Goal: Obtain resource: Obtain resource

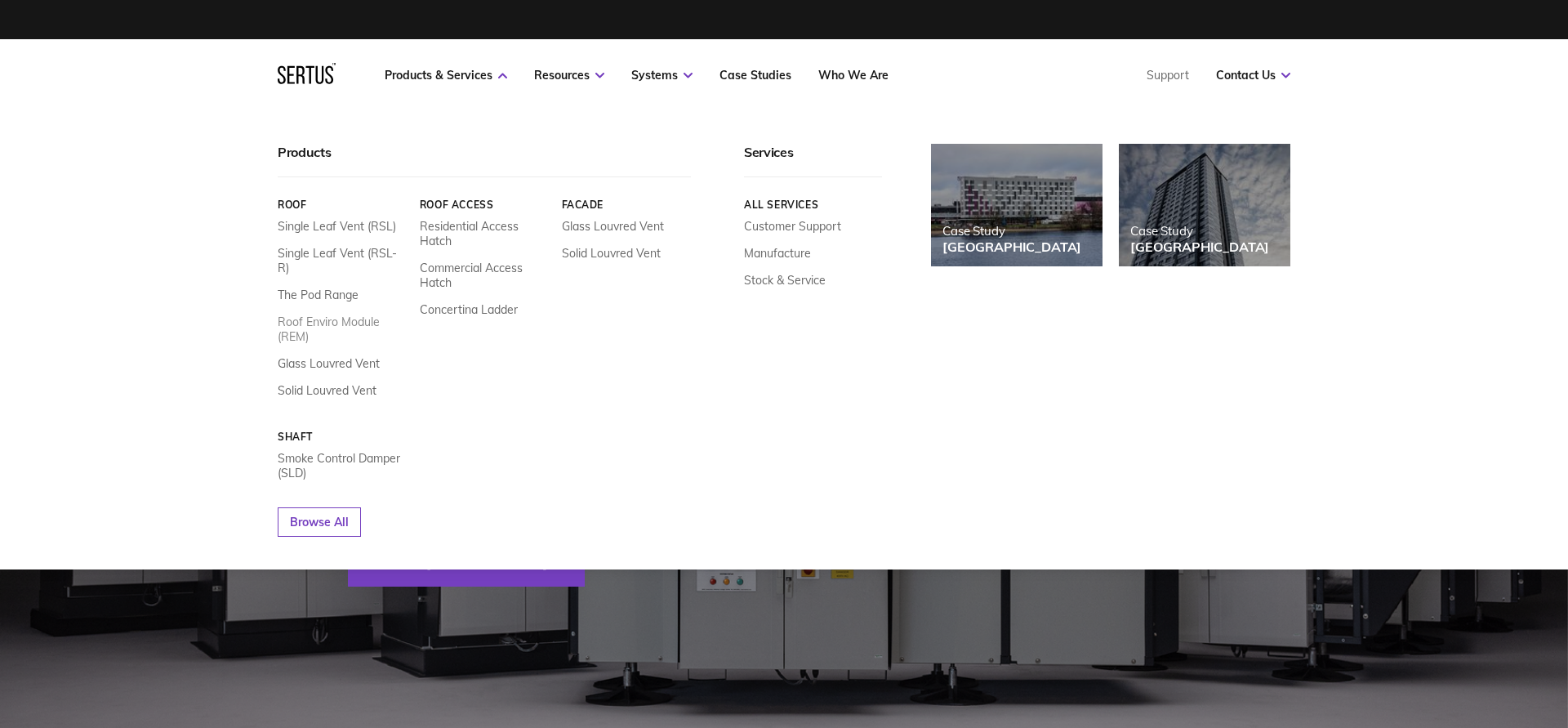
scroll to position [5, 0]
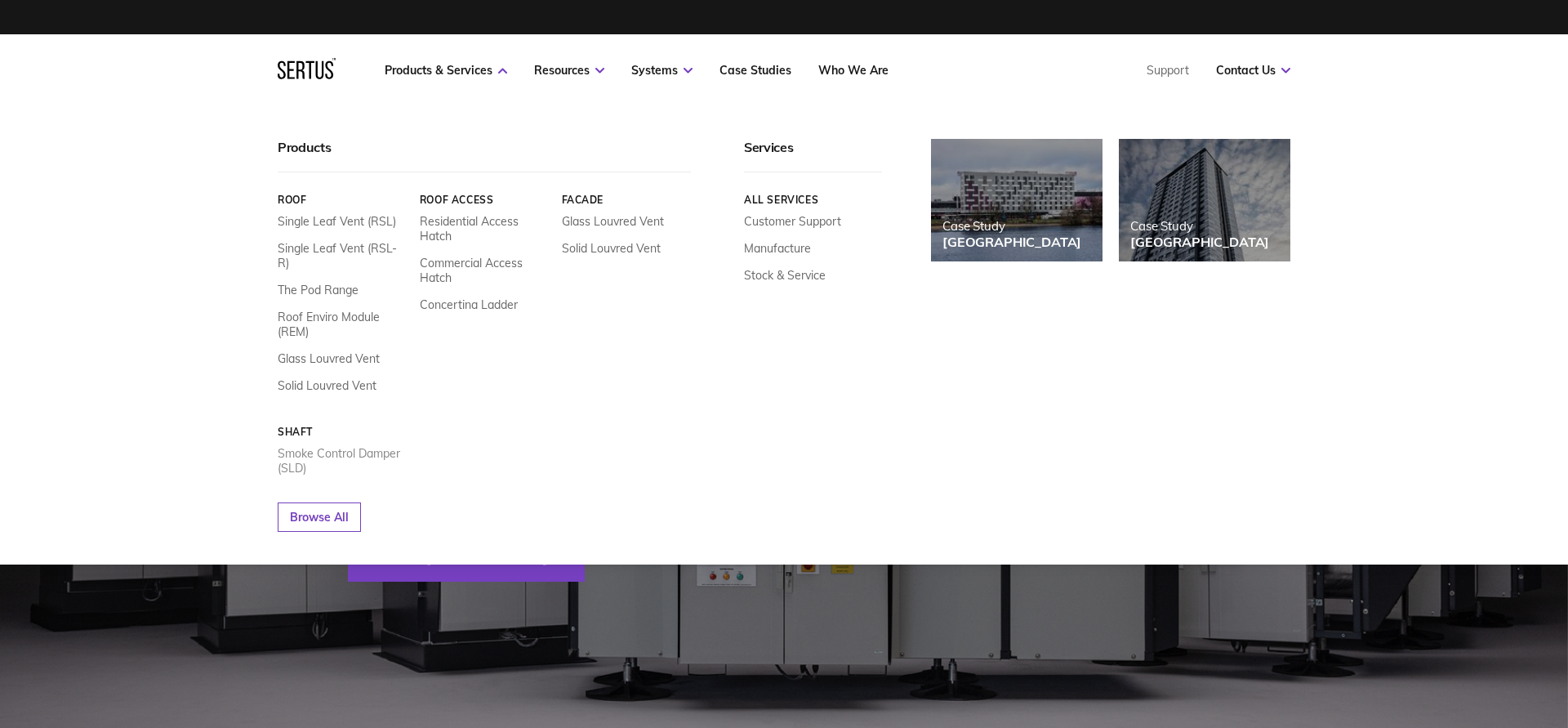
click at [289, 453] on link "Smoke Control Damper (SLD)" at bounding box center [343, 461] width 130 height 29
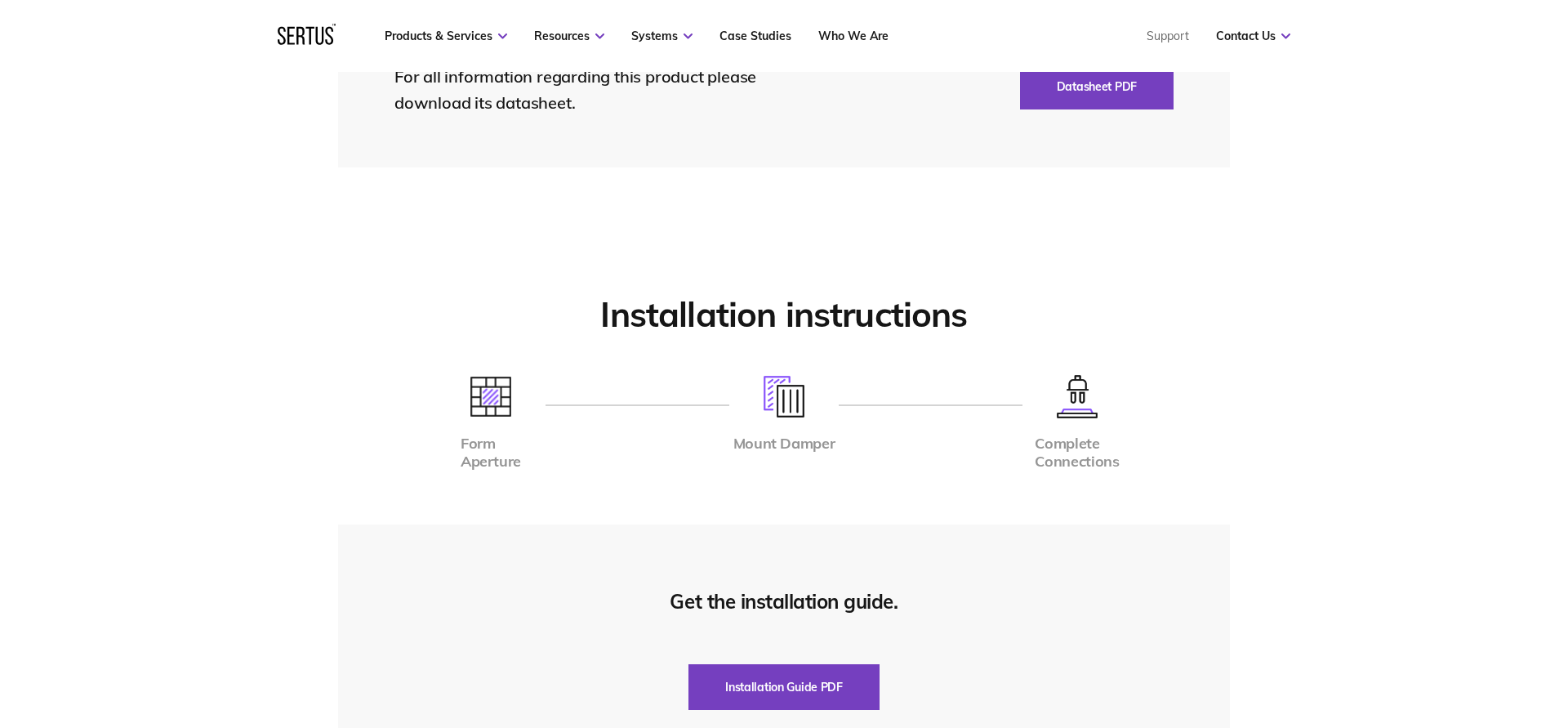
scroll to position [3927, 0]
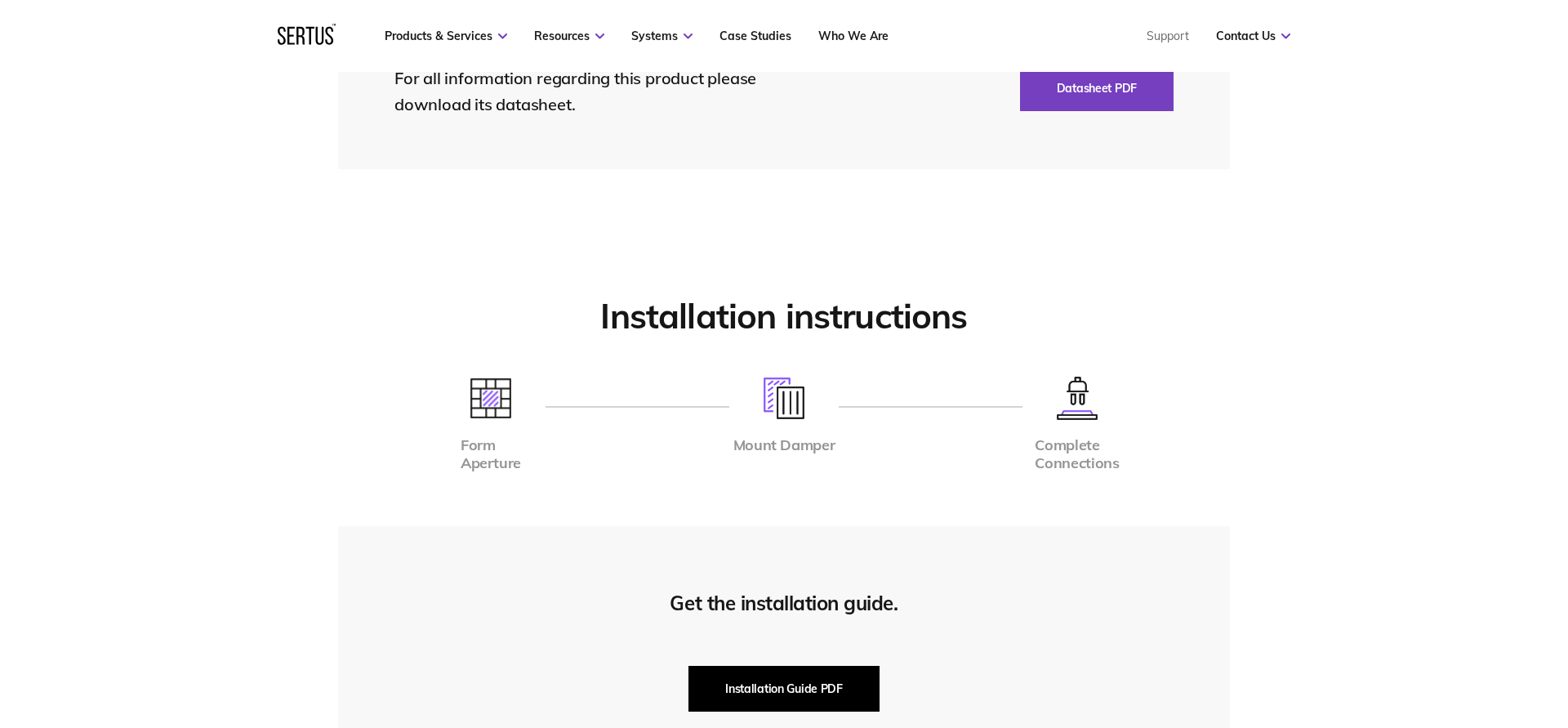
click at [838, 665] on button "Installation Guide PDF" at bounding box center [784, 688] width 191 height 45
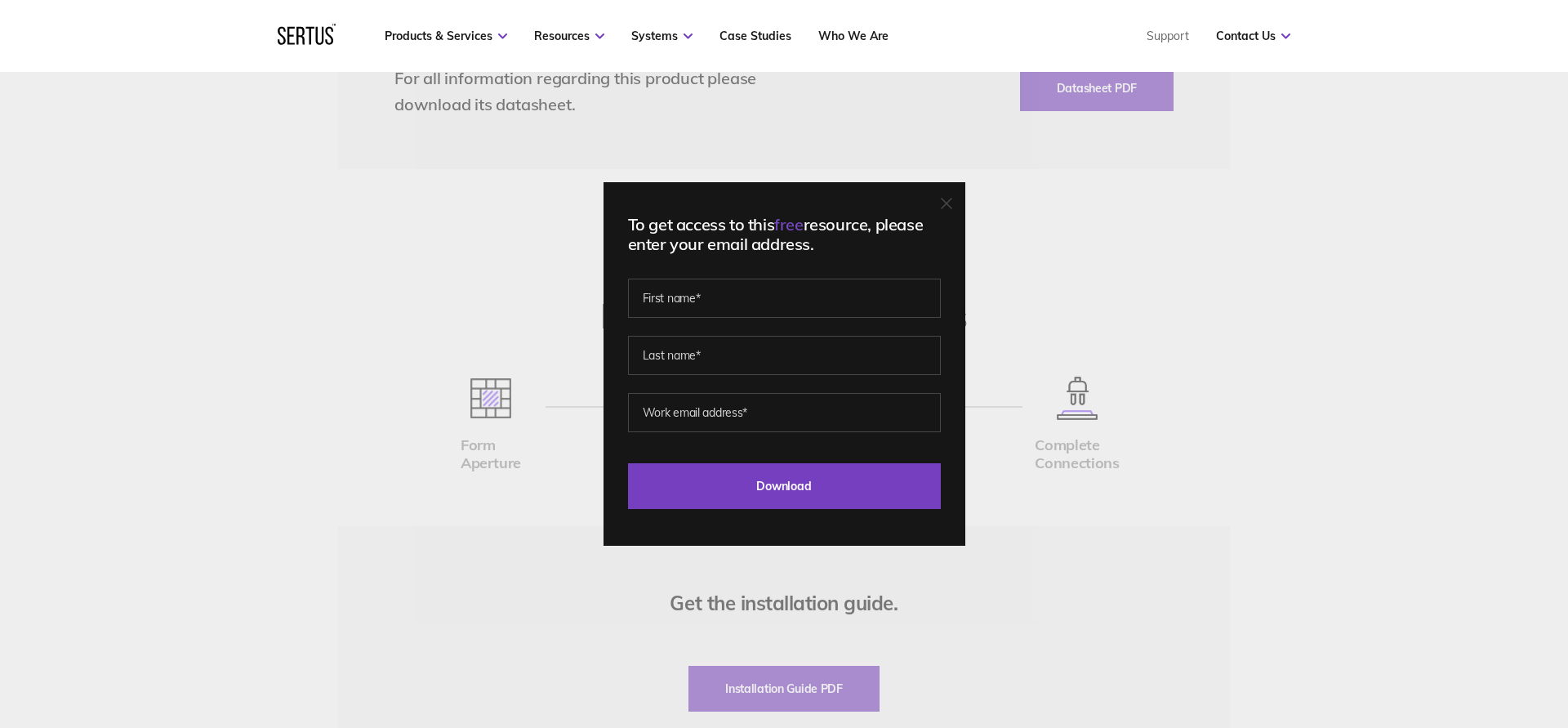
click at [1409, 319] on div "To get access to this free resource, please enter your email address. Last Down…" at bounding box center [784, 364] width 1568 height 728
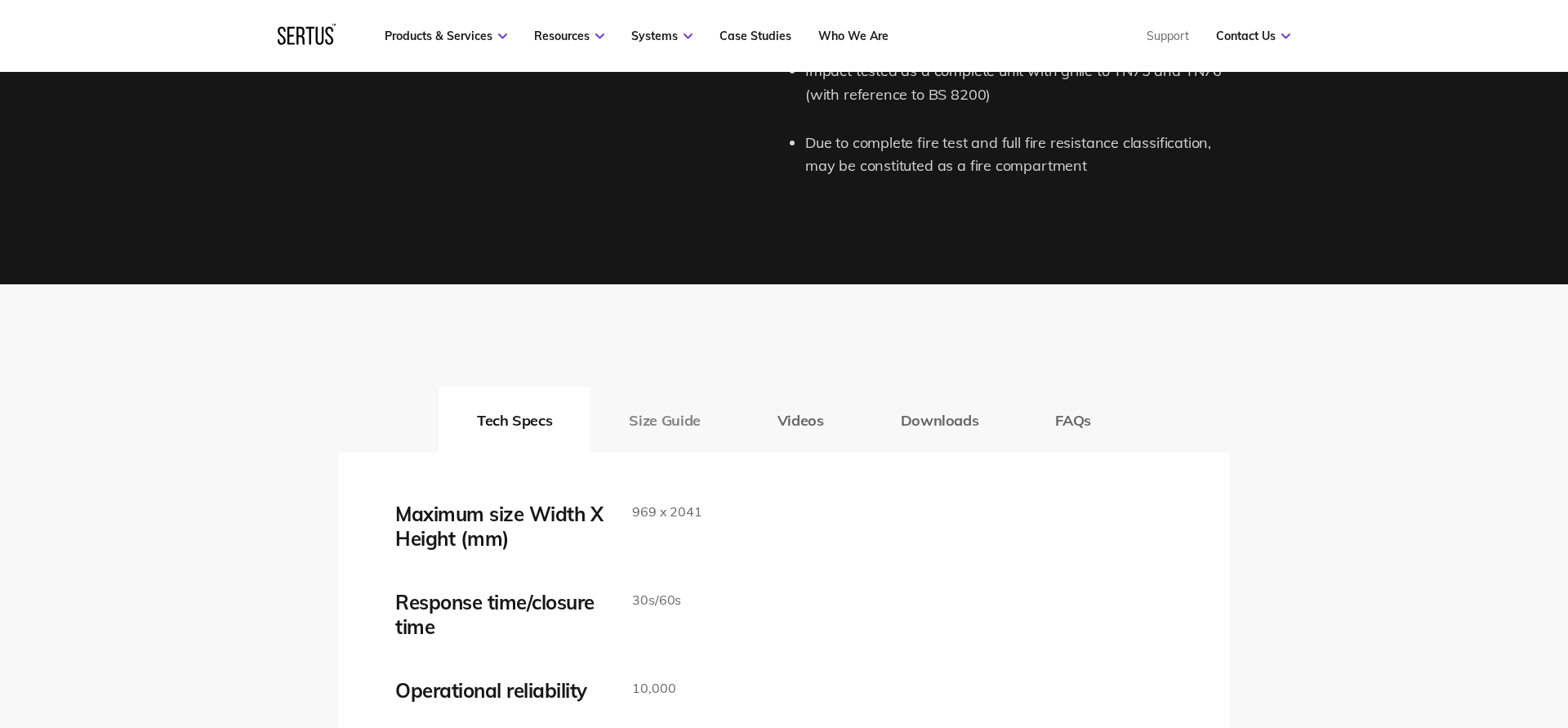
scroll to position [2391, 0]
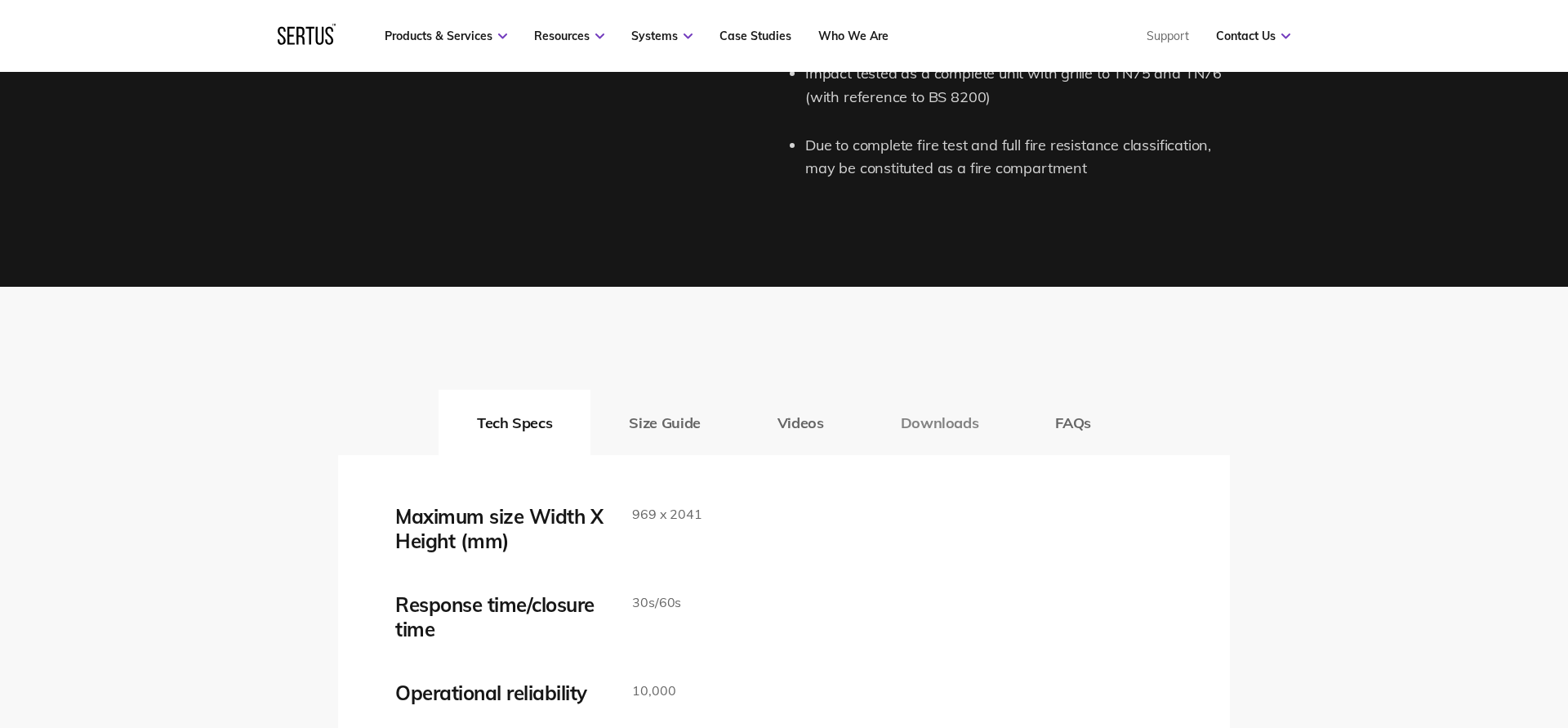
click at [957, 405] on button "Downloads" at bounding box center [939, 422] width 155 height 65
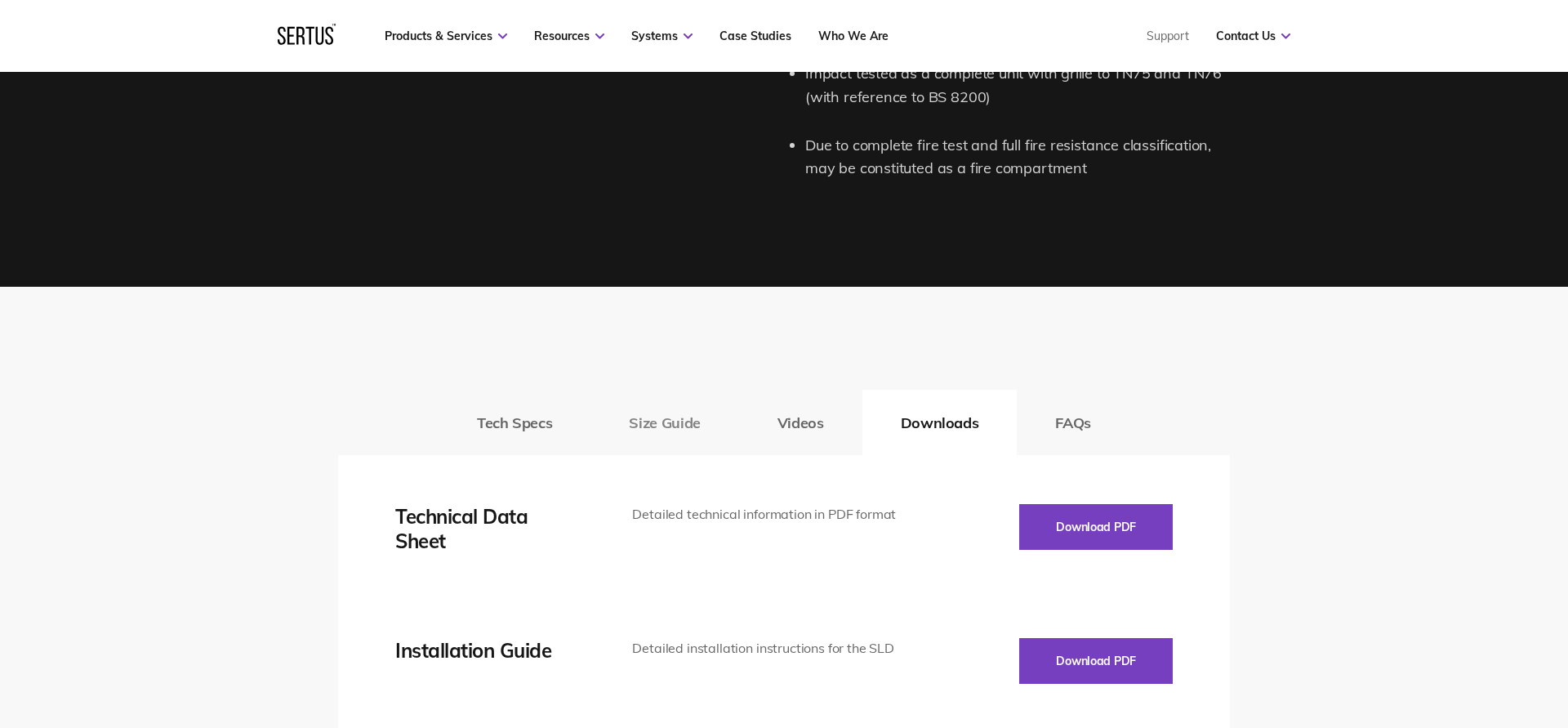
click at [677, 396] on button "Size Guide" at bounding box center [664, 422] width 148 height 65
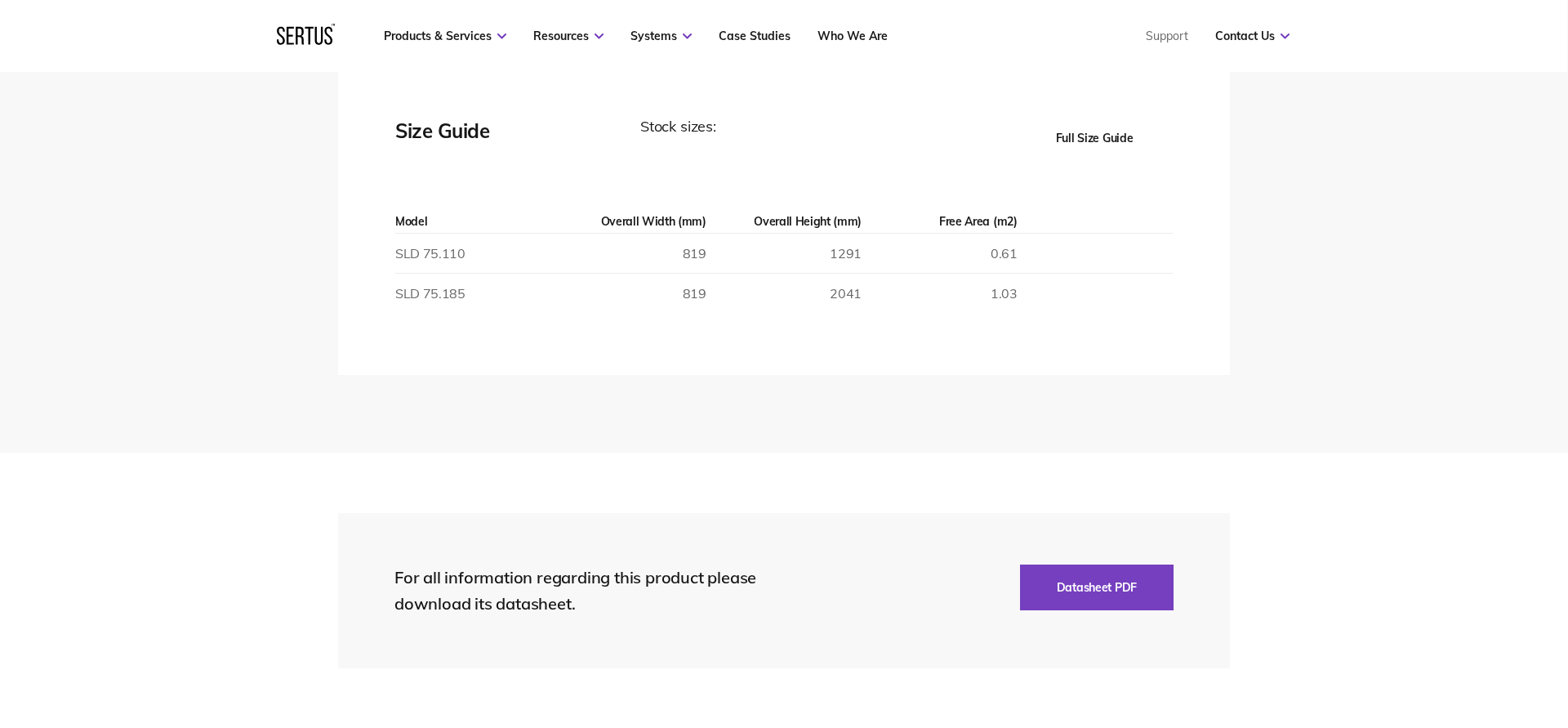
scroll to position [2780, 0]
drag, startPoint x: 1120, startPoint y: 305, endPoint x: 376, endPoint y: 189, distance: 753.0
click at [376, 189] on div "Maximum size Width X Height (mm) 969 x 2041 Response time/closure time 30s/60s …" at bounding box center [784, 220] width 891 height 308
click at [1129, 278] on td at bounding box center [1094, 293] width 155 height 40
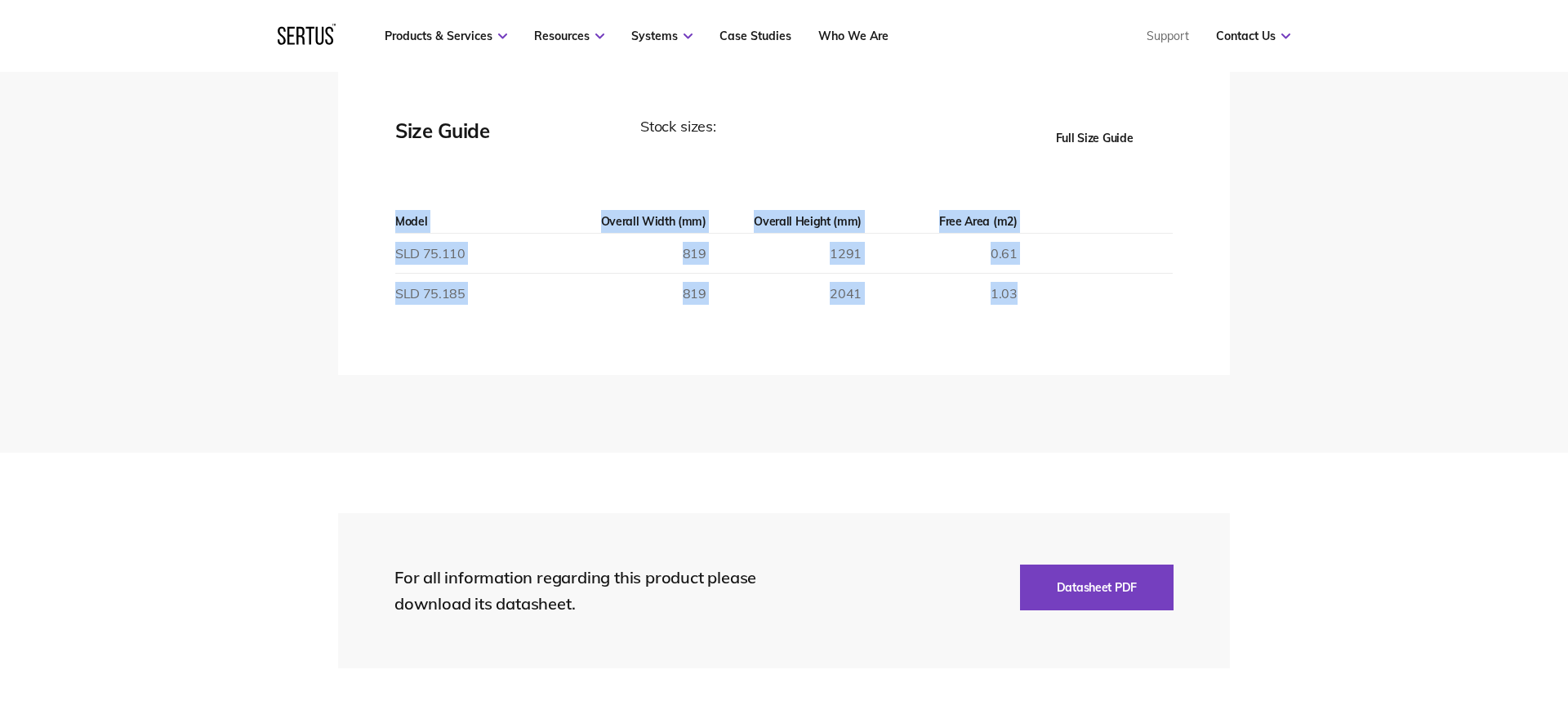
drag, startPoint x: 1086, startPoint y: 289, endPoint x: 356, endPoint y: 195, distance: 736.0
click at [356, 195] on div "Maximum size Width X Height (mm) 969 x 2041 Response time/closure time 30s/60s …" at bounding box center [784, 220] width 891 height 308
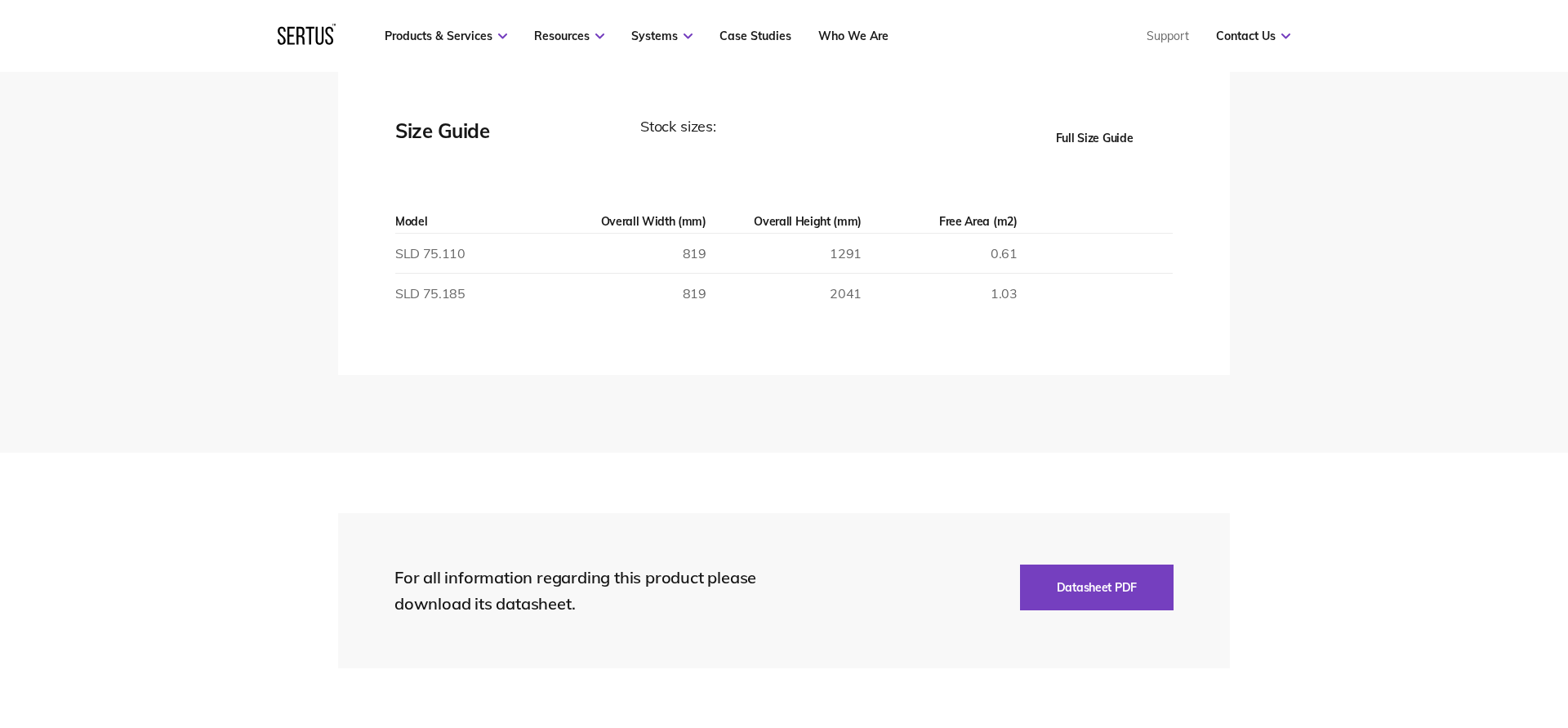
click at [1194, 293] on div "Maximum size Width X Height (mm) 969 x 2041 Response time/closure time 30s/60s …" at bounding box center [784, 220] width 891 height 308
drag, startPoint x: 1194, startPoint y: 293, endPoint x: 236, endPoint y: 149, distance: 968.8
click at [236, 149] on div "Tech Specs Size Guide Videos Downloads FAQs Maximum size Width X Height (mm) 96…" at bounding box center [784, 175] width 1568 height 554
click at [1136, 287] on td at bounding box center [1094, 293] width 155 height 40
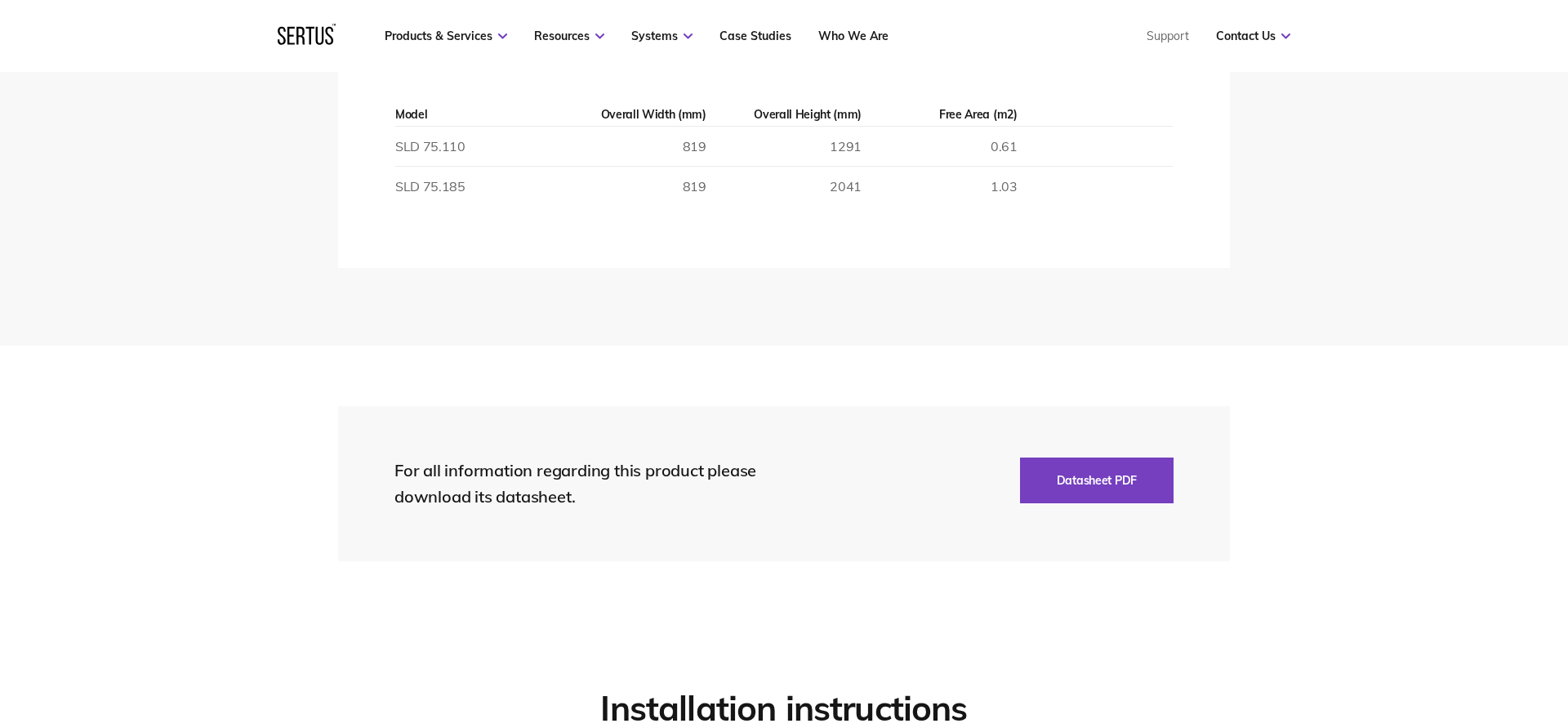
scroll to position [2888, 0]
